Goal: Communication & Community: Connect with others

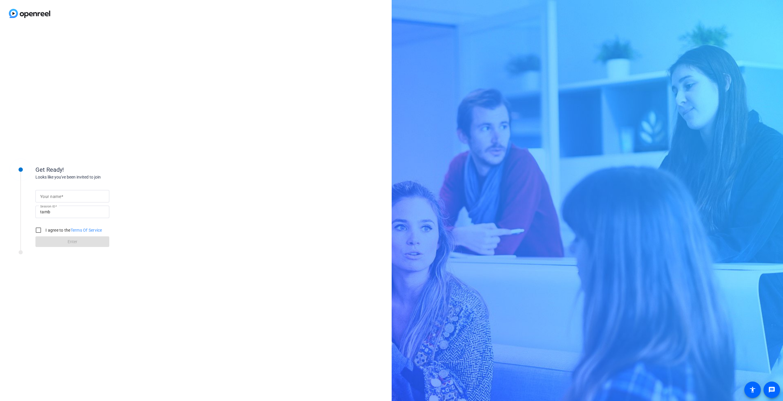
click at [71, 196] on input "Your name" at bounding box center [72, 196] width 64 height 7
type input "[PERSON_NAME].[PERSON_NAME].vallotti"
click at [40, 230] on input "I agree to the Terms Of Service" at bounding box center [38, 230] width 12 height 12
checkbox input "true"
click at [71, 244] on span "Enter" at bounding box center [73, 242] width 10 height 6
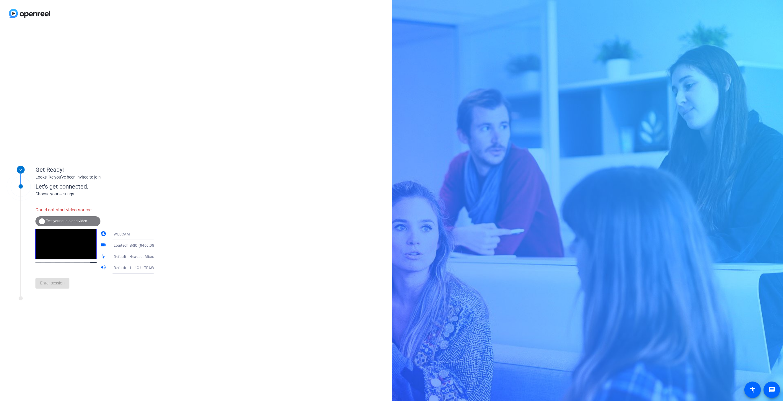
click at [142, 257] on span "Default - Headset Microphone (Bose USB Link) (05a7:a310)" at bounding box center [165, 256] width 102 height 5
click at [118, 316] on span "Microphone (Logitech BRIO) (046d:085e)" at bounding box center [128, 315] width 46 height 14
click at [66, 221] on span "Test your audio and video" at bounding box center [66, 221] width 41 height 4
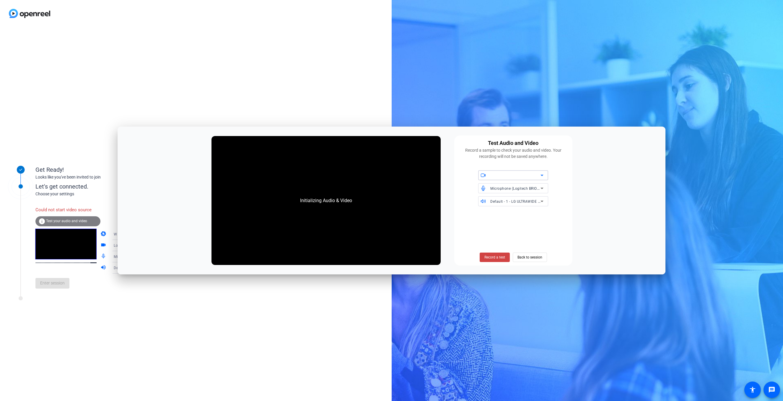
click at [539, 174] on icon at bounding box center [541, 175] width 7 height 7
click at [510, 188] on span "Logitech BRIO (046d:085e)" at bounding box center [505, 187] width 45 height 7
click at [599, 166] on div "Initializing Audio & Video Test Audio and Video Record a sample to check your a…" at bounding box center [392, 201] width 548 height 148
click at [492, 259] on span "Record a test" at bounding box center [494, 257] width 21 height 5
click at [491, 257] on span "Record a test" at bounding box center [494, 257] width 21 height 5
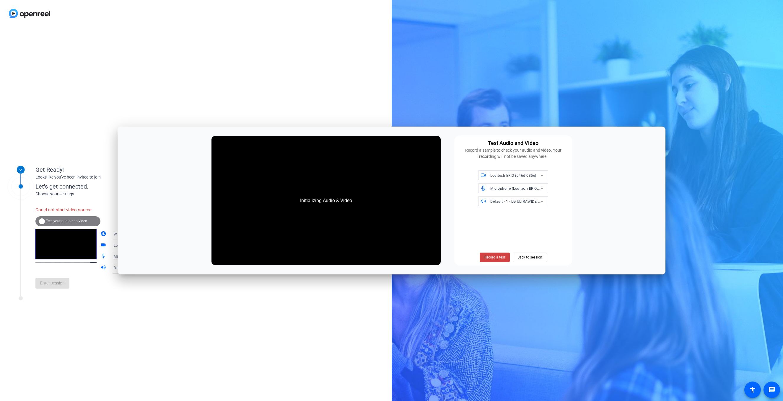
drag, startPoint x: 569, startPoint y: 151, endPoint x: 569, endPoint y: 157, distance: 5.6
click at [569, 151] on div "Test Audio and Video Record a sample to check your audio and video. Your record…" at bounding box center [513, 201] width 118 height 130
click at [498, 254] on span at bounding box center [495, 257] width 30 height 14
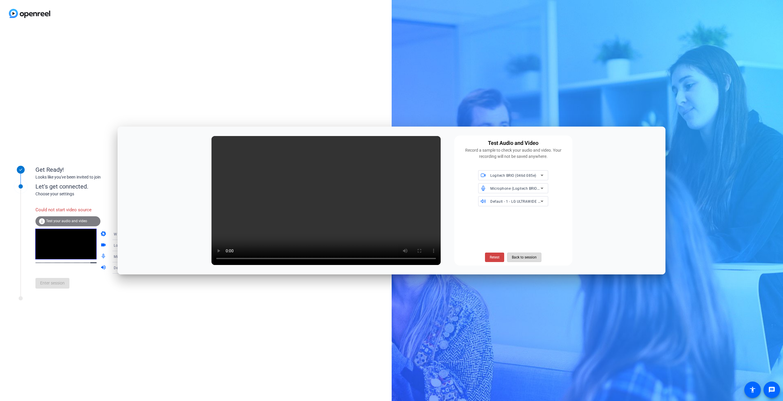
click at [527, 257] on span "Back to session" at bounding box center [524, 257] width 25 height 11
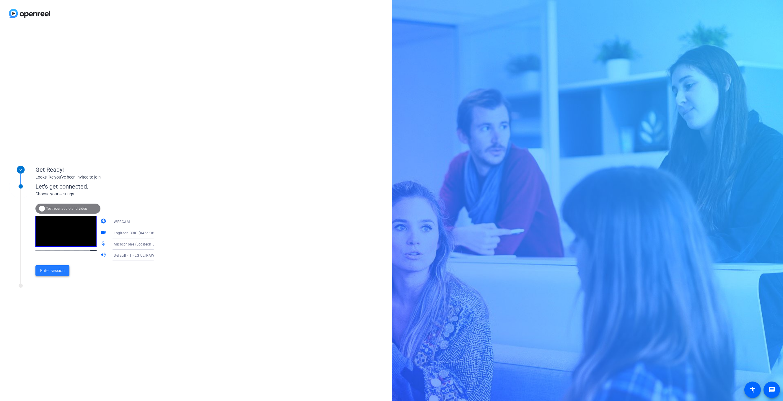
click at [50, 270] on span "Enter session" at bounding box center [52, 271] width 25 height 6
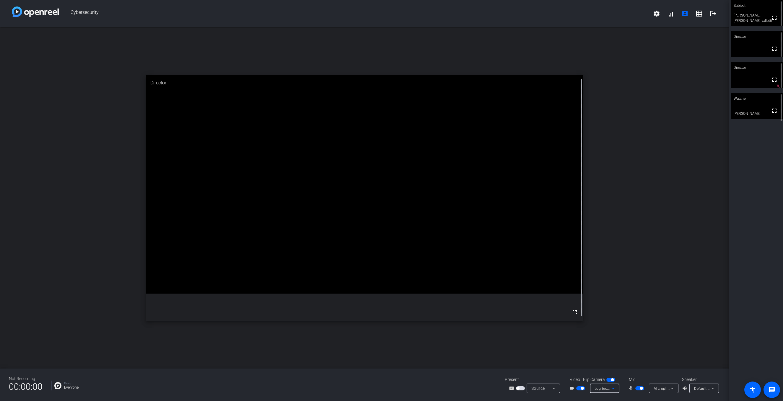
click at [614, 388] on icon at bounding box center [613, 388] width 7 height 7
click at [614, 388] on div at bounding box center [391, 200] width 783 height 401
click at [673, 389] on icon at bounding box center [672, 388] width 7 height 7
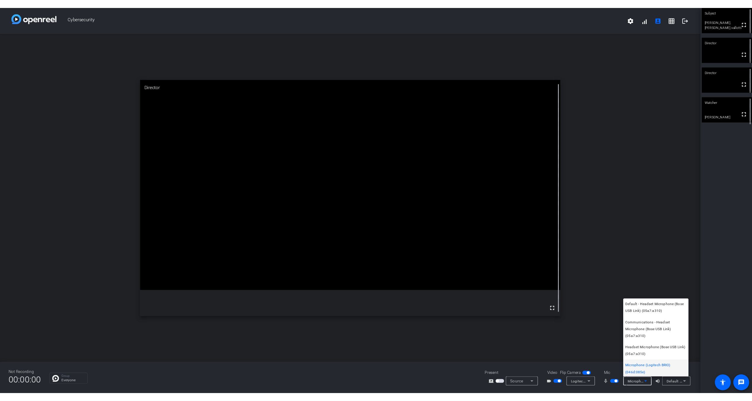
scroll to position [1, 0]
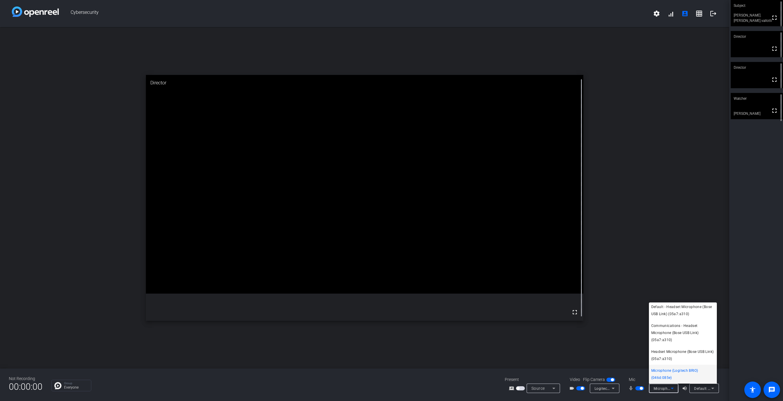
click at [673, 389] on div at bounding box center [391, 200] width 783 height 401
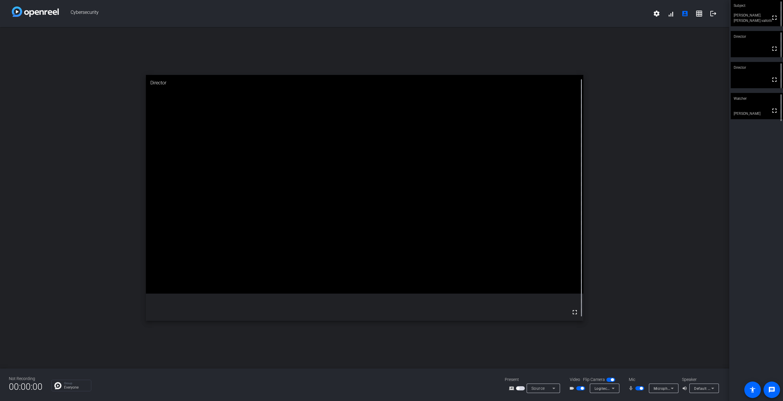
drag, startPoint x: 483, startPoint y: 33, endPoint x: 489, endPoint y: 34, distance: 6.0
click at [483, 33] on div "open_in_new Director fullscreen" at bounding box center [364, 198] width 729 height 342
click at [609, 215] on div "open_in_new Director fullscreen" at bounding box center [364, 198] width 729 height 342
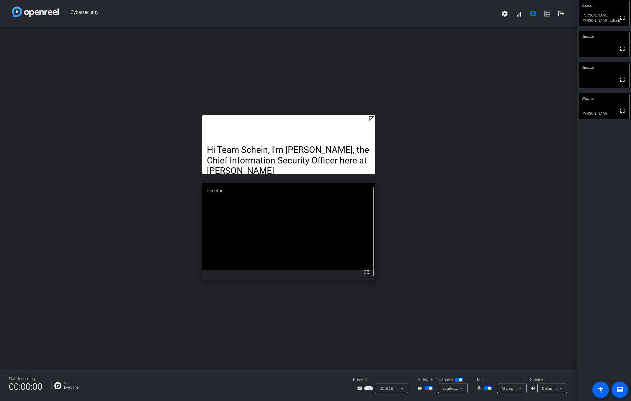
click at [372, 118] on mat-icon "open_in_new" at bounding box center [371, 118] width 7 height 7
